Goal: Task Accomplishment & Management: Manage account settings

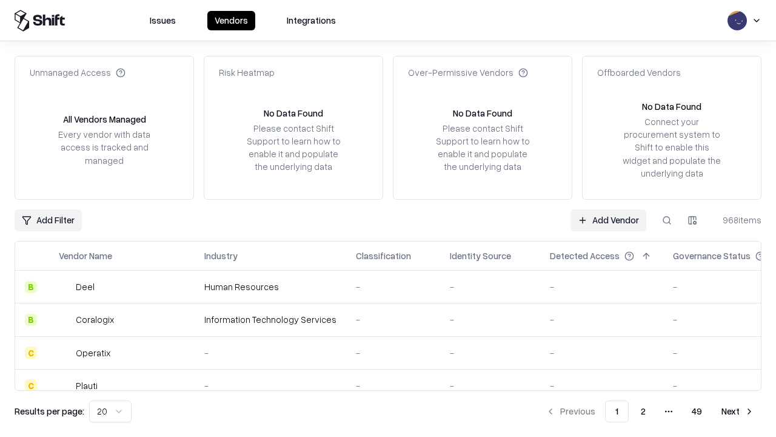
click at [608, 220] on link "Add Vendor" at bounding box center [609, 220] width 76 height 22
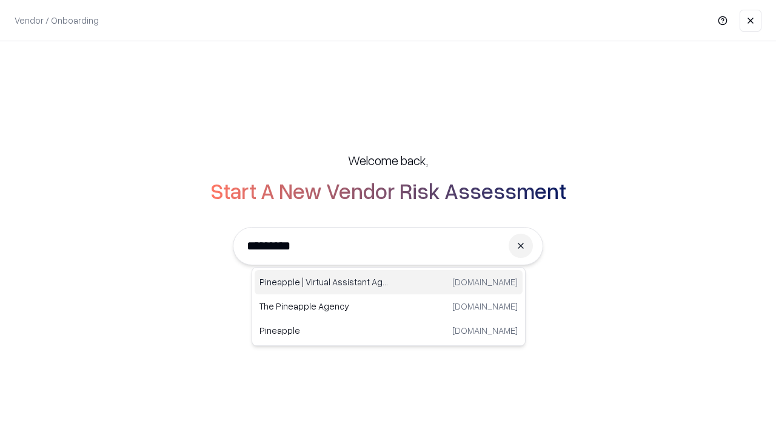
click at [389, 282] on div "Pineapple | Virtual Assistant Agency trypineapple.com" at bounding box center [389, 282] width 268 height 24
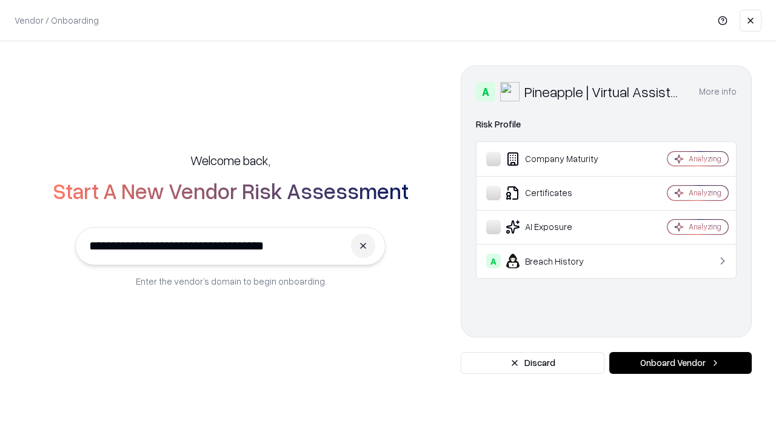
type input "**********"
click at [680, 363] on button "Onboard Vendor" at bounding box center [680, 363] width 143 height 22
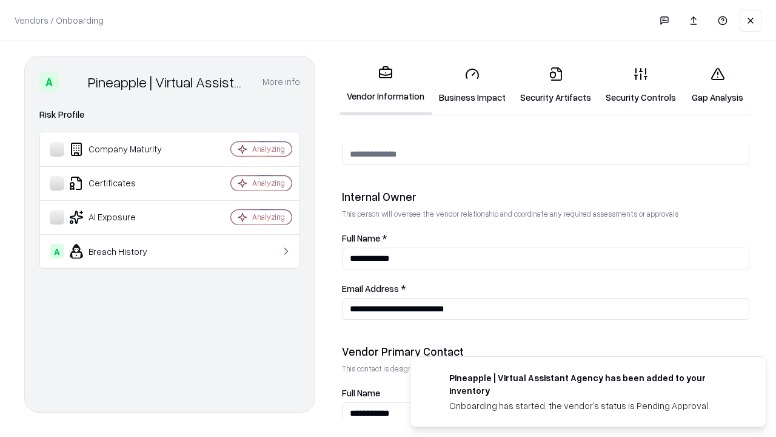
scroll to position [628, 0]
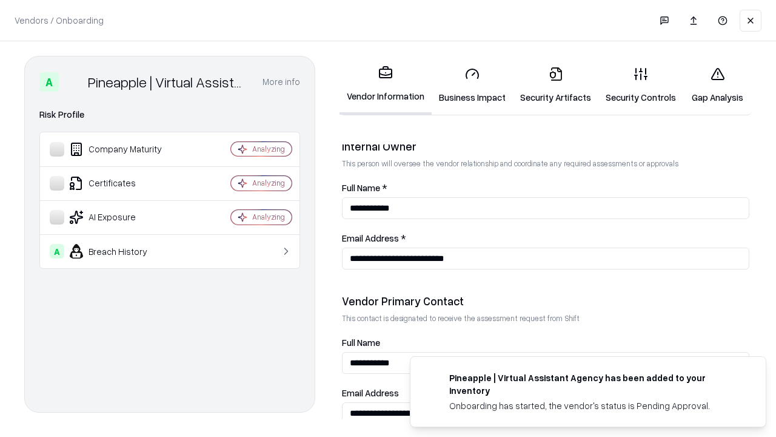
click at [472, 85] on link "Business Impact" at bounding box center [472, 85] width 81 height 56
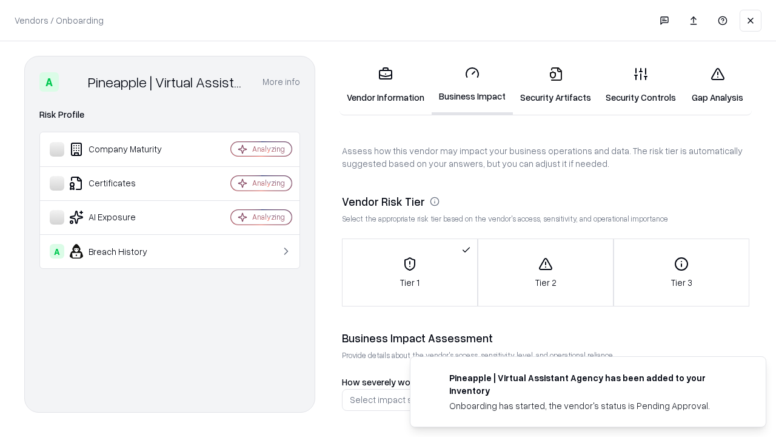
click at [555, 85] on link "Security Artifacts" at bounding box center [556, 85] width 86 height 56
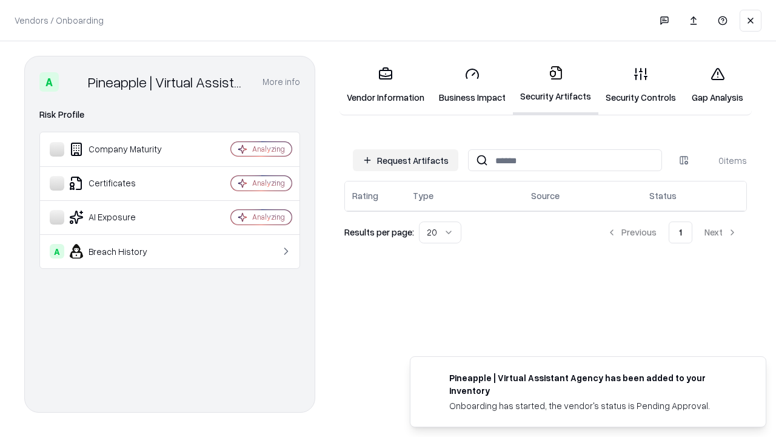
click at [406, 160] on button "Request Artifacts" at bounding box center [406, 160] width 106 height 22
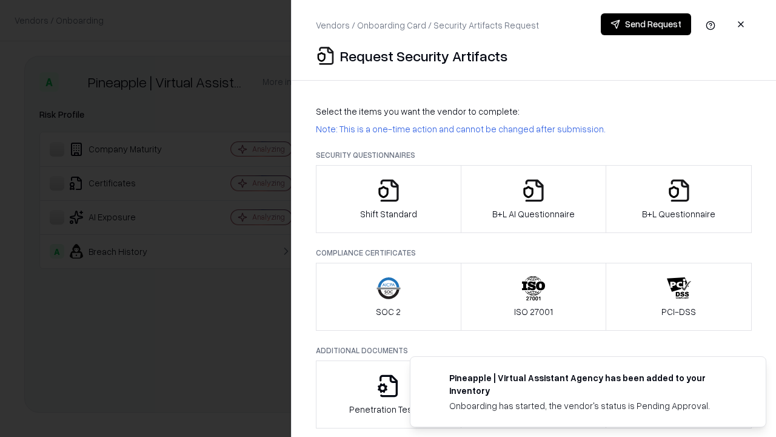
click at [388, 199] on icon "button" at bounding box center [389, 190] width 24 height 24
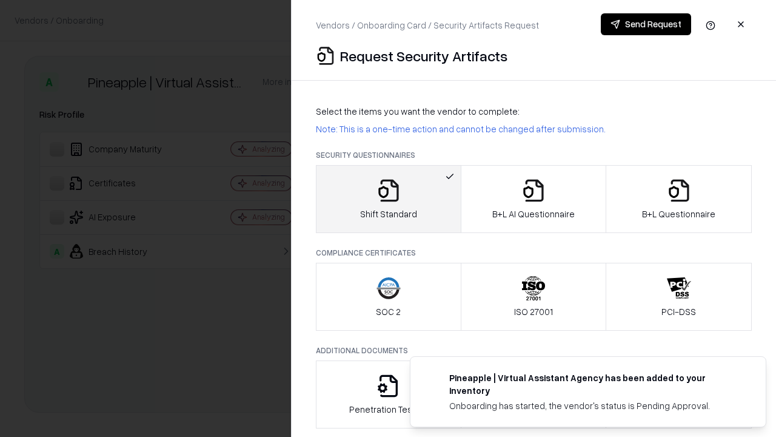
click at [646, 24] on button "Send Request" at bounding box center [646, 24] width 90 height 22
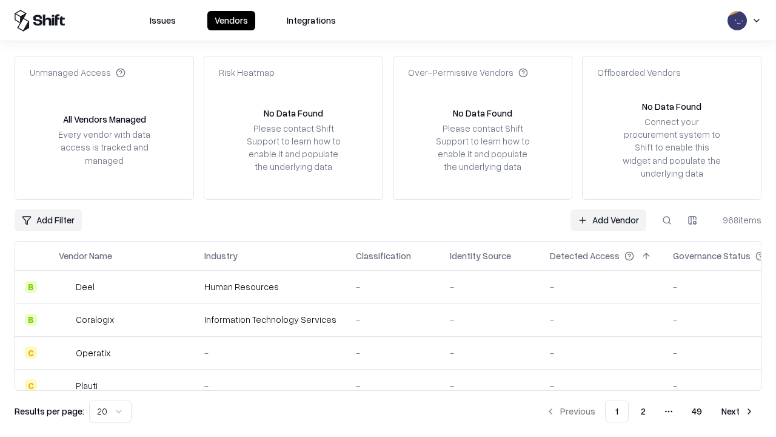
click at [667, 220] on button at bounding box center [667, 220] width 22 height 22
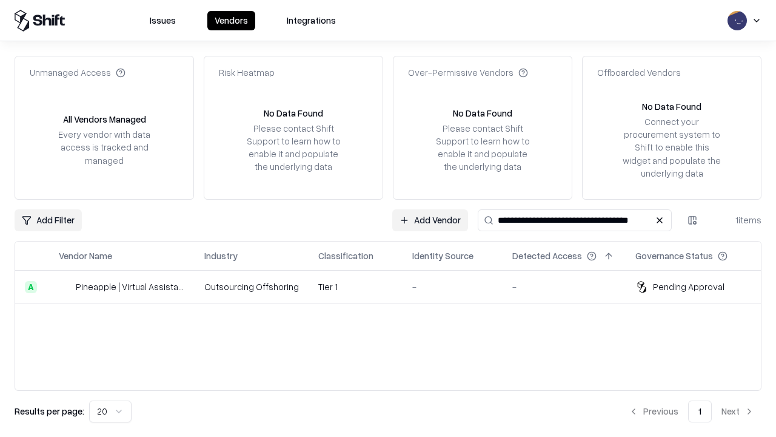
type input "**********"
click at [395, 286] on td "Tier 1" at bounding box center [356, 286] width 94 height 33
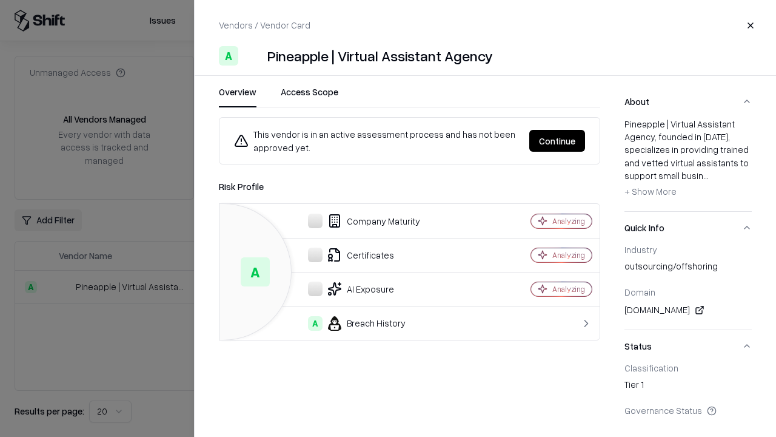
click at [557, 141] on button "Continue" at bounding box center [557, 141] width 56 height 22
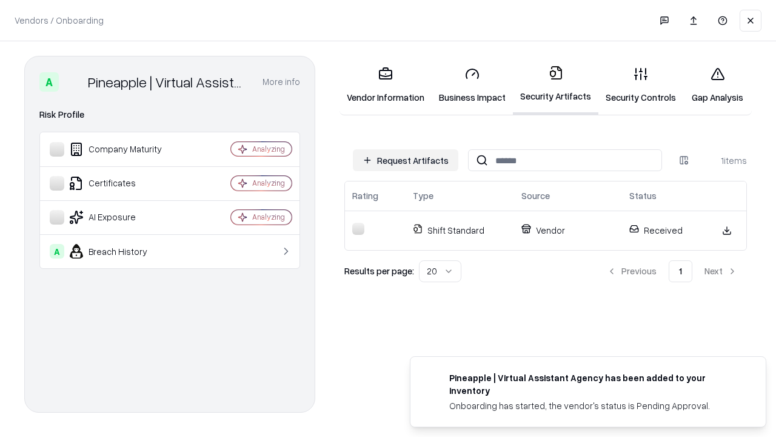
click at [641, 85] on link "Security Controls" at bounding box center [641, 85] width 85 height 56
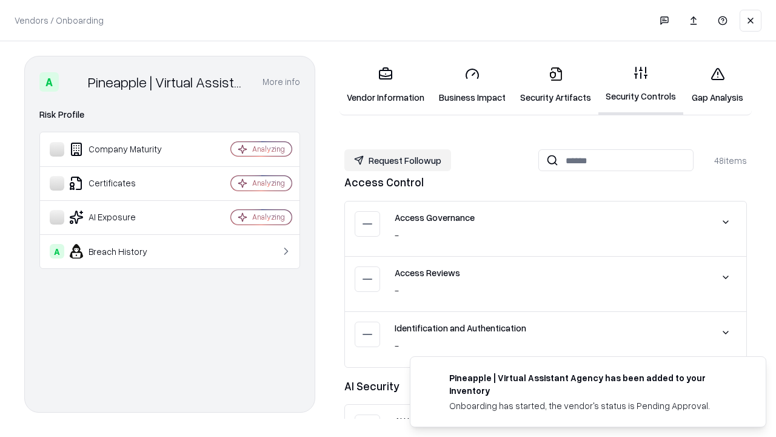
click at [398, 160] on button "Request Followup" at bounding box center [397, 160] width 107 height 22
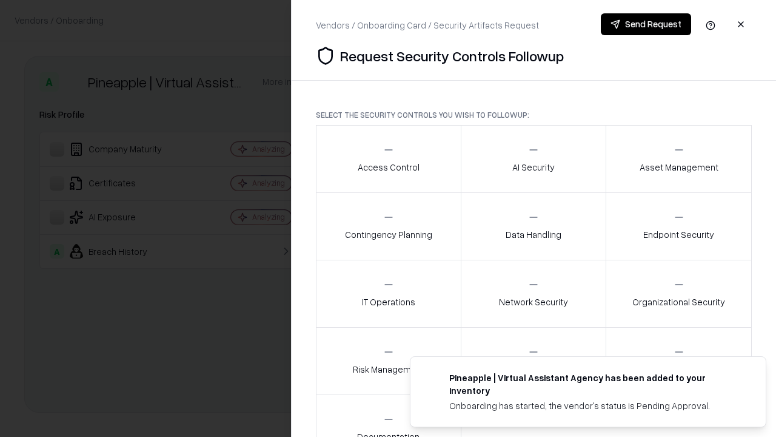
click at [388, 159] on div "Access Control" at bounding box center [389, 159] width 62 height 30
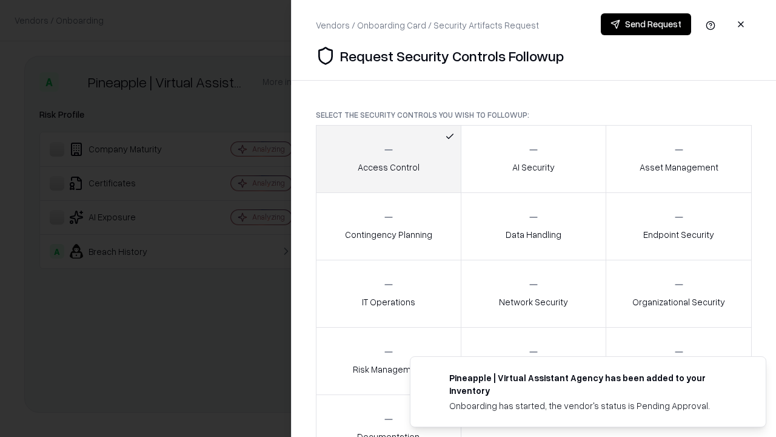
click at [646, 24] on button "Send Request" at bounding box center [646, 24] width 90 height 22
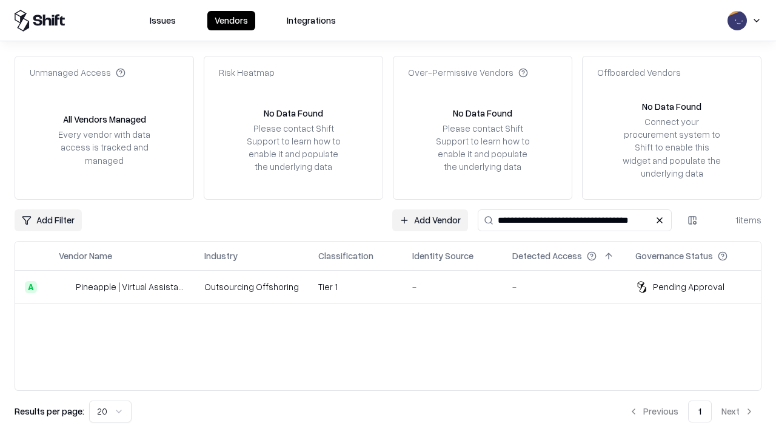
type input "**********"
click at [395, 286] on td "Tier 1" at bounding box center [356, 286] width 94 height 33
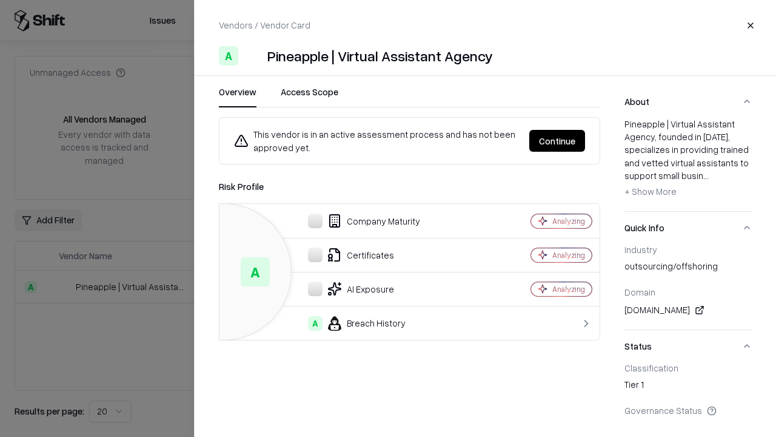
click at [585, 141] on button "Continue" at bounding box center [557, 141] width 56 height 22
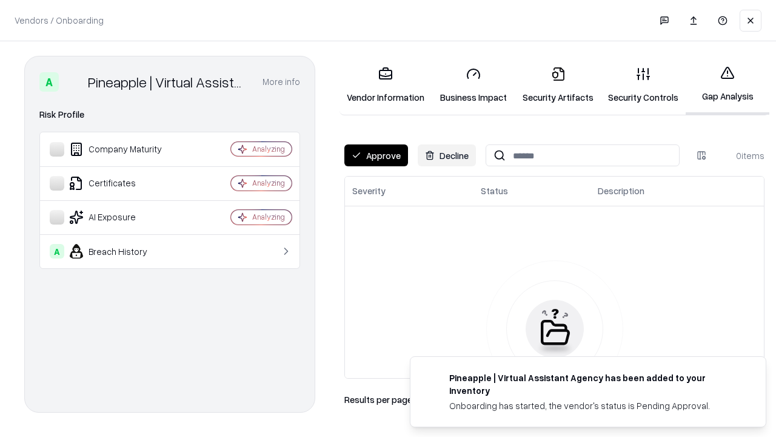
click at [376, 155] on button "Approve" at bounding box center [376, 155] width 64 height 22
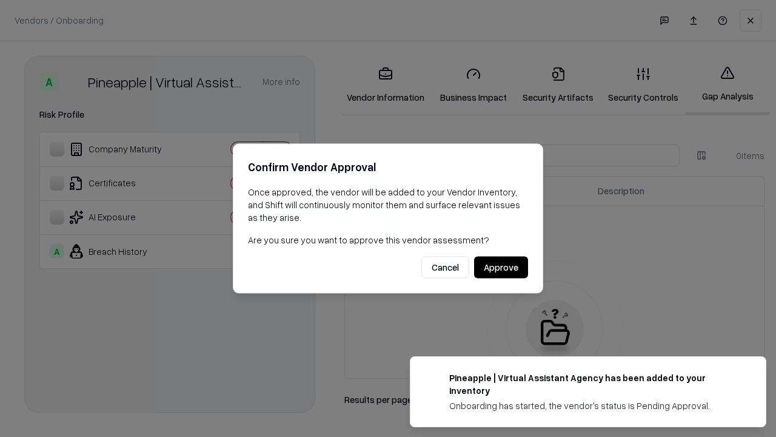
click at [501, 267] on button "Approve" at bounding box center [501, 268] width 54 height 22
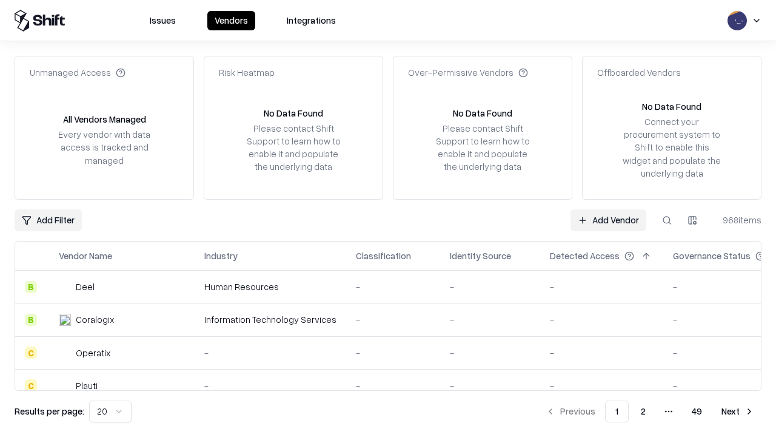
type input "**********"
click at [608, 220] on link "Add Vendor" at bounding box center [609, 220] width 76 height 22
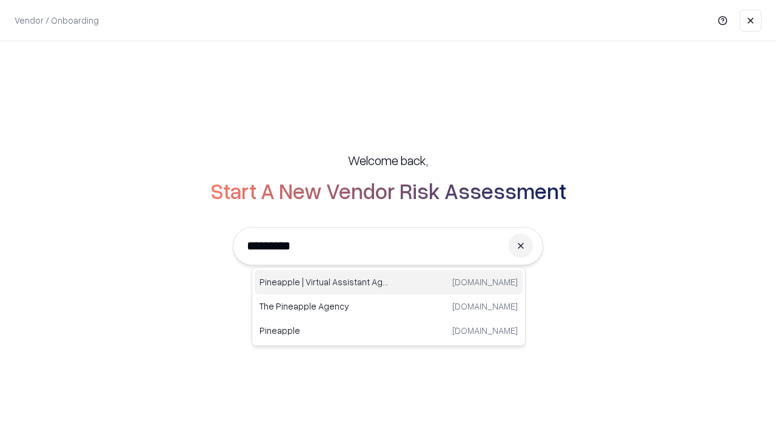
click at [389, 282] on div "Pineapple | Virtual Assistant Agency trypineapple.com" at bounding box center [389, 282] width 268 height 24
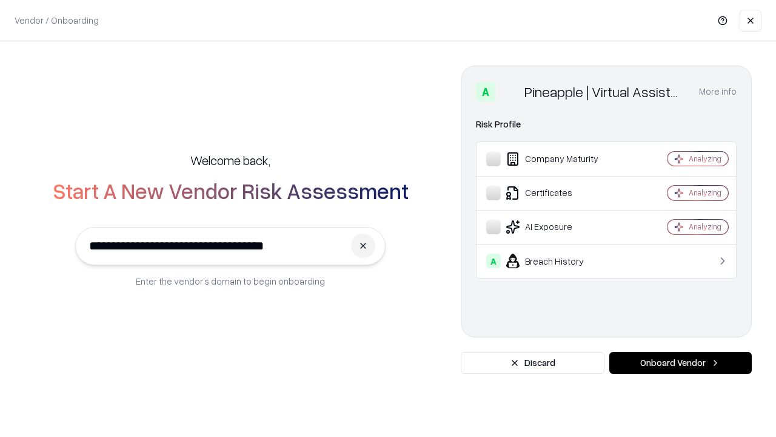
type input "**********"
click at [680, 363] on button "Onboard Vendor" at bounding box center [680, 363] width 143 height 22
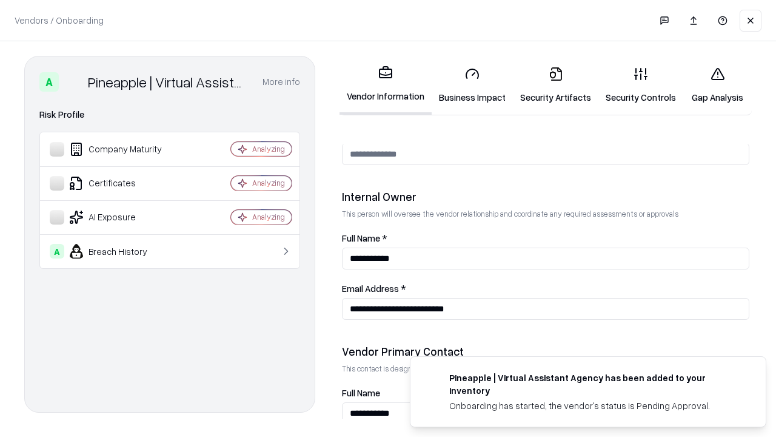
scroll to position [628, 0]
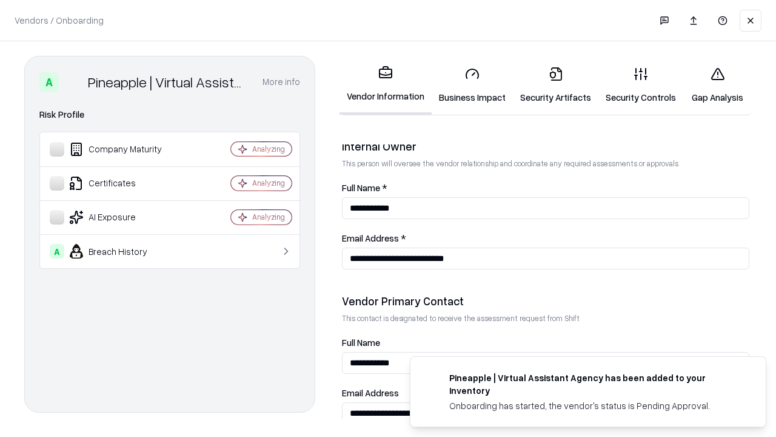
click at [717, 85] on link "Gap Analysis" at bounding box center [717, 85] width 69 height 56
